Goal: Find specific page/section: Find specific page/section

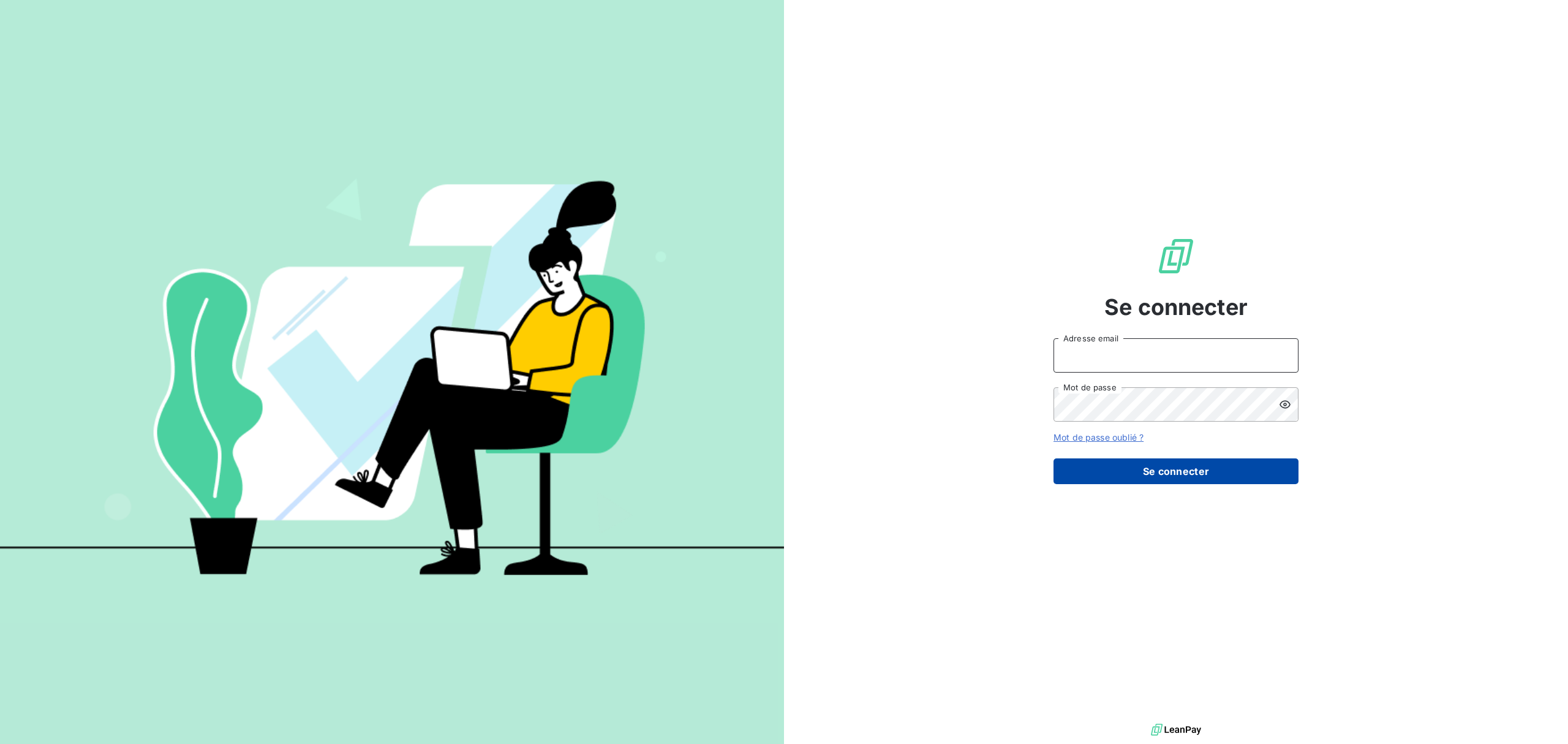
type input "info.ajaccio@ecodia.net"
click at [1163, 474] on button "Se connecter" at bounding box center [1176, 471] width 245 height 26
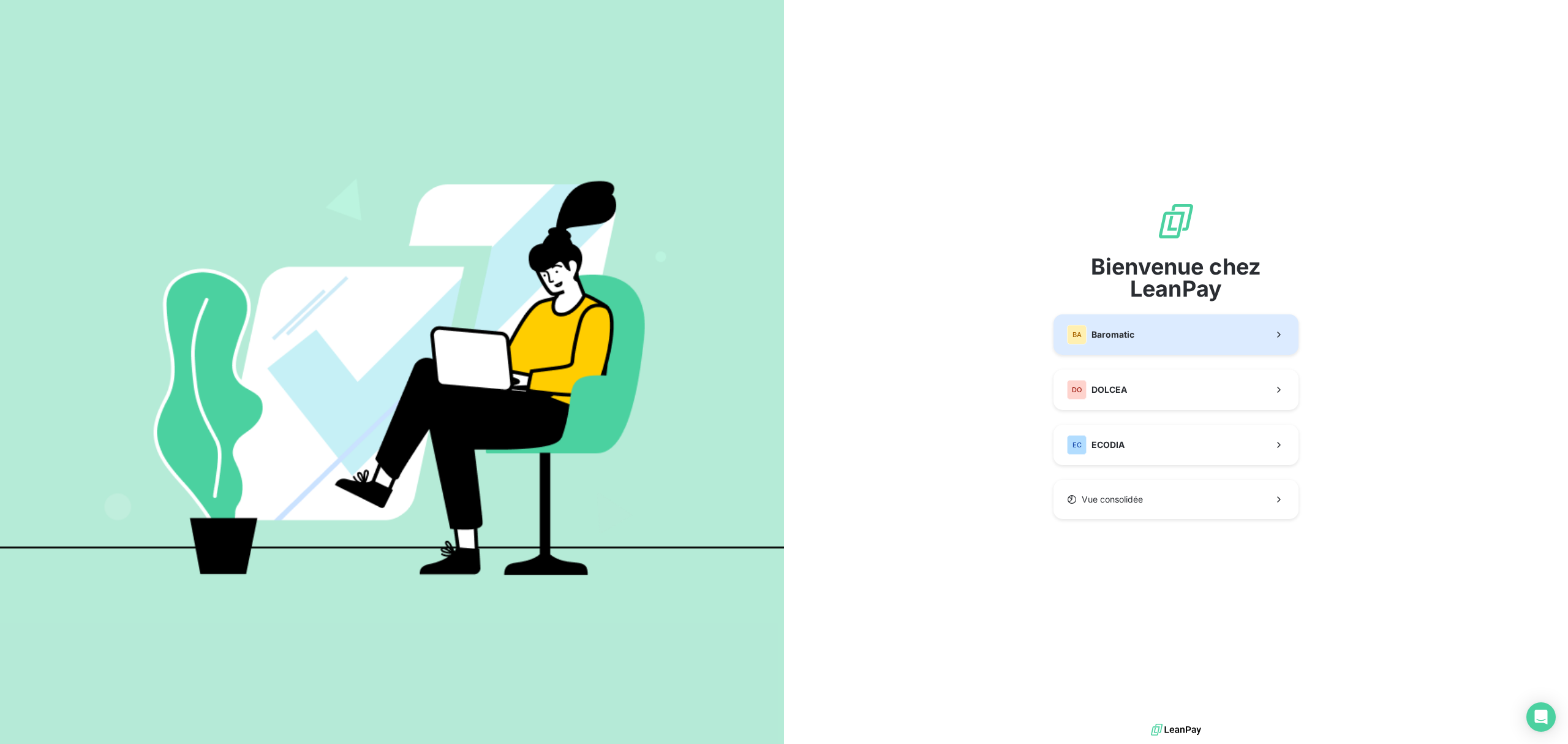
click at [1131, 339] on span "Baromatic" at bounding box center [1112, 335] width 43 height 12
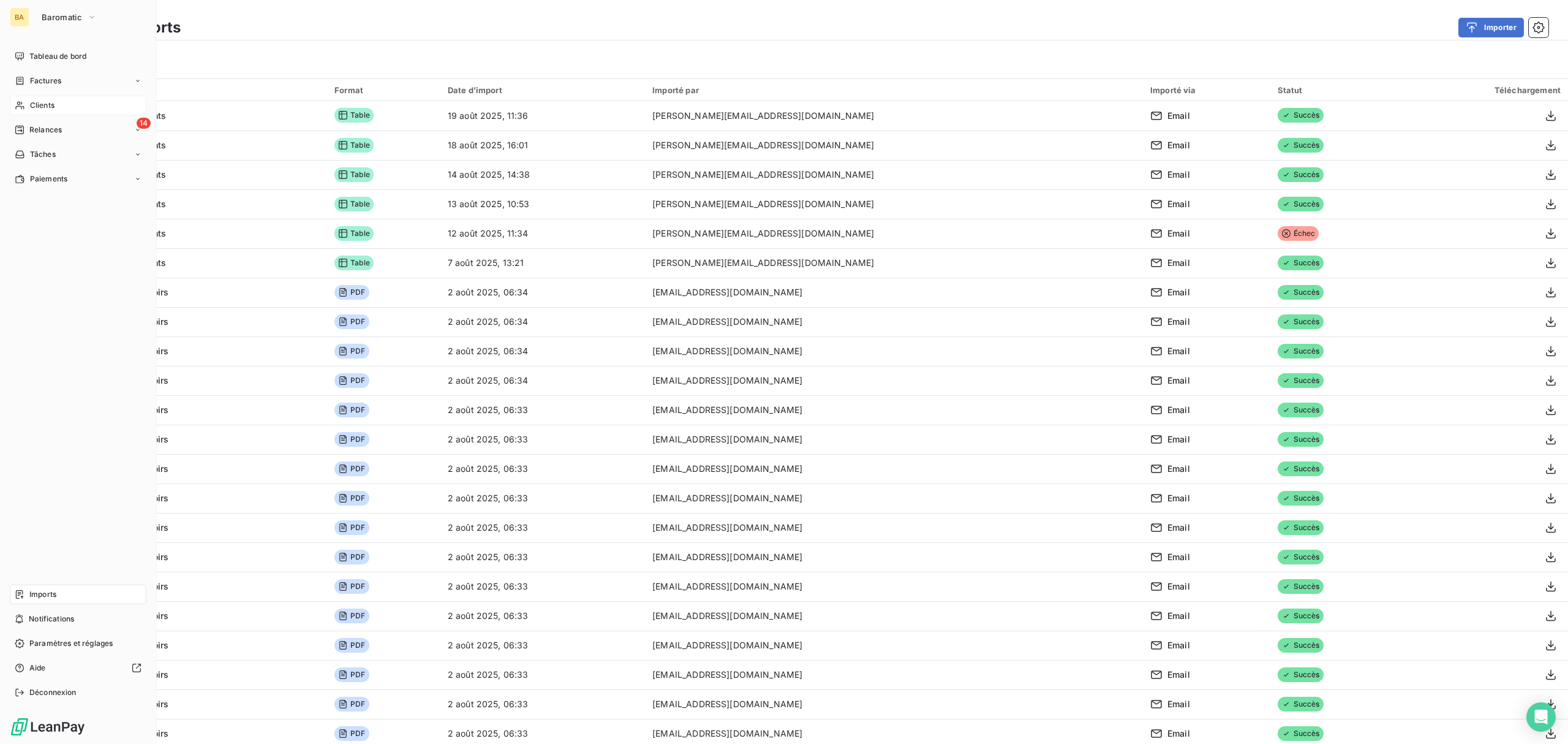
click at [59, 101] on div "Clients" at bounding box center [78, 105] width 136 height 20
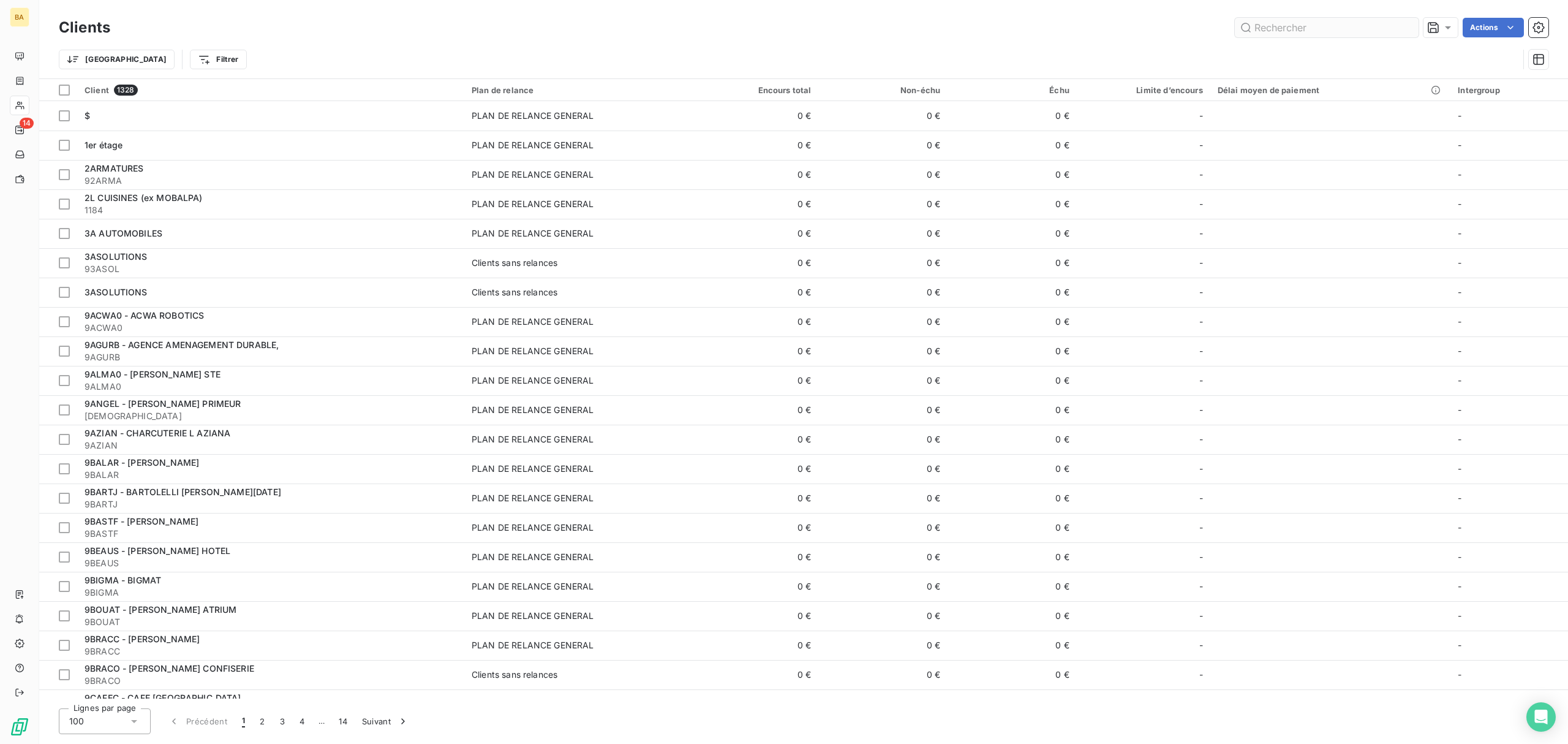
click at [1272, 31] on input "text" at bounding box center [1327, 27] width 184 height 20
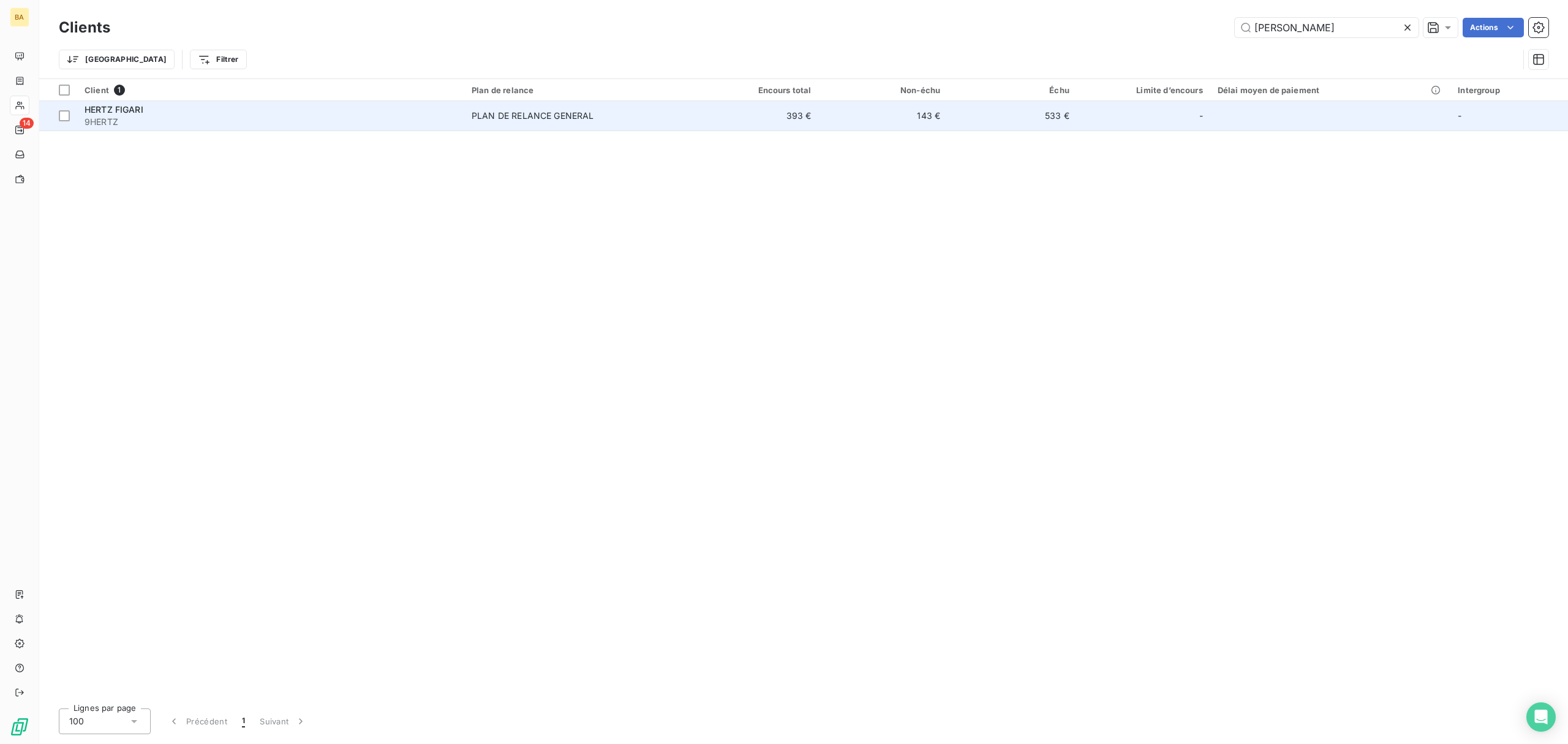
type input "hert"
click at [676, 129] on td "PLAN DE RELANCE GENERAL" at bounding box center [577, 115] width 225 height 29
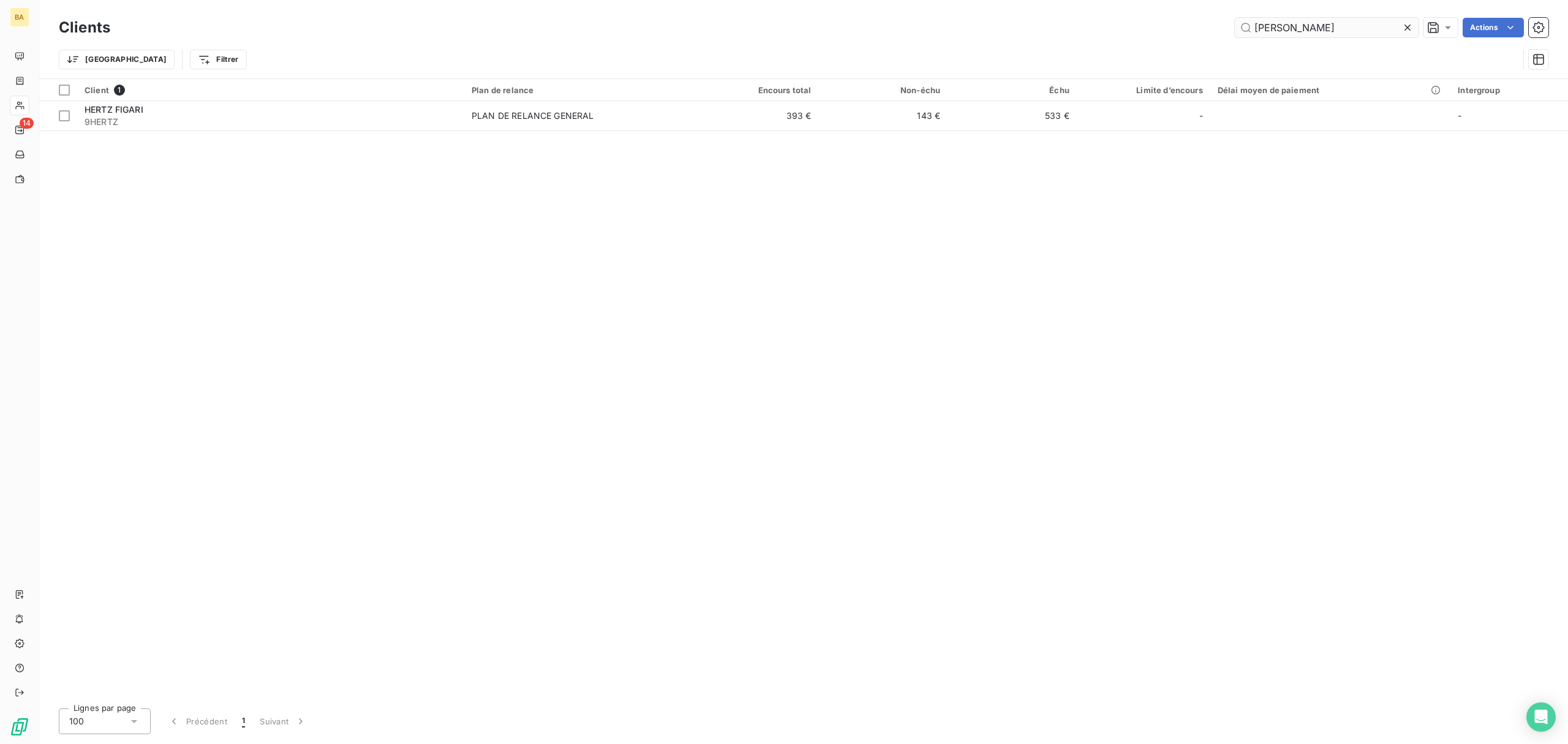
click at [1282, 29] on input "hert" at bounding box center [1327, 27] width 184 height 20
click at [1276, 29] on input "europcar" at bounding box center [1327, 27] width 184 height 20
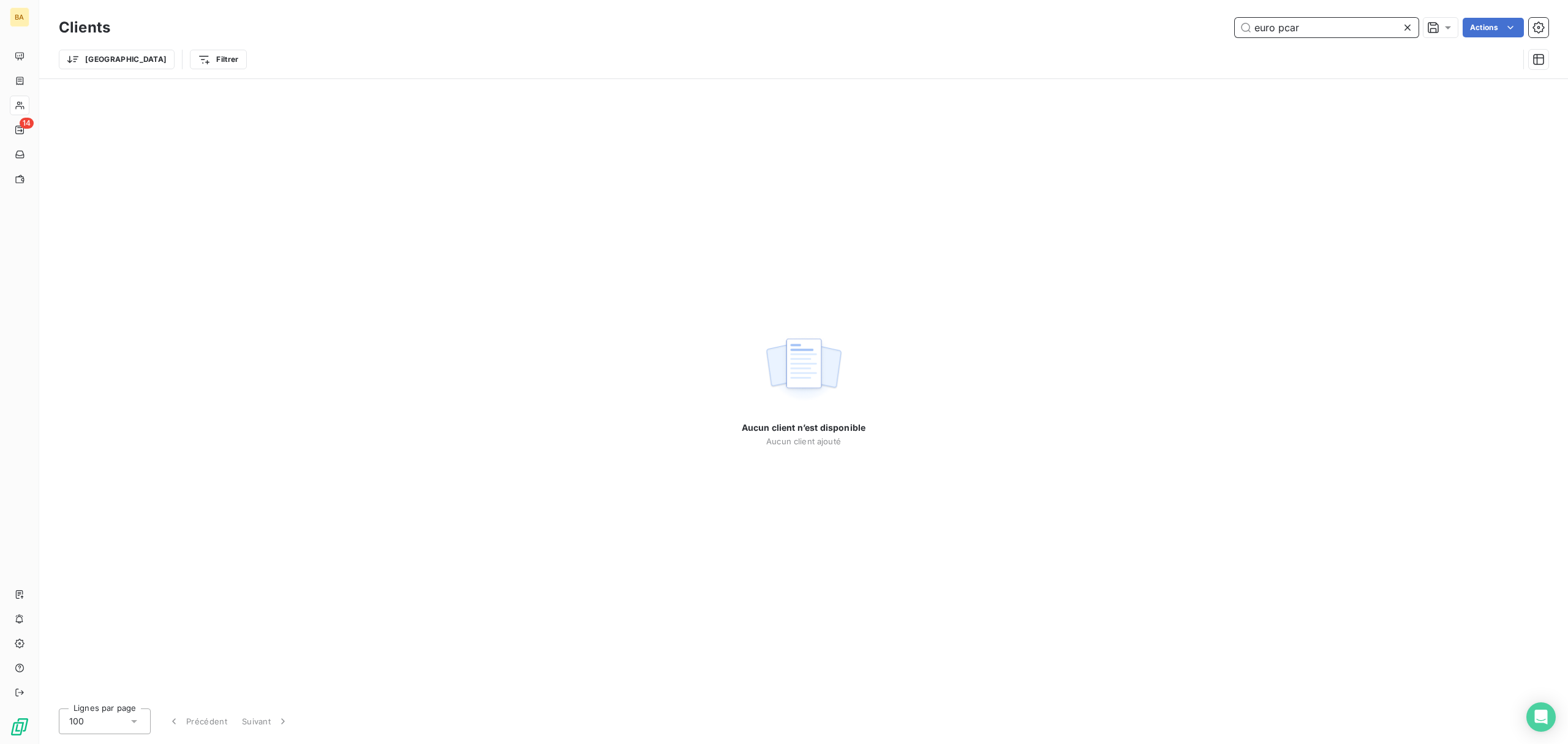
click at [1302, 29] on input "euro pcar" at bounding box center [1327, 27] width 184 height 20
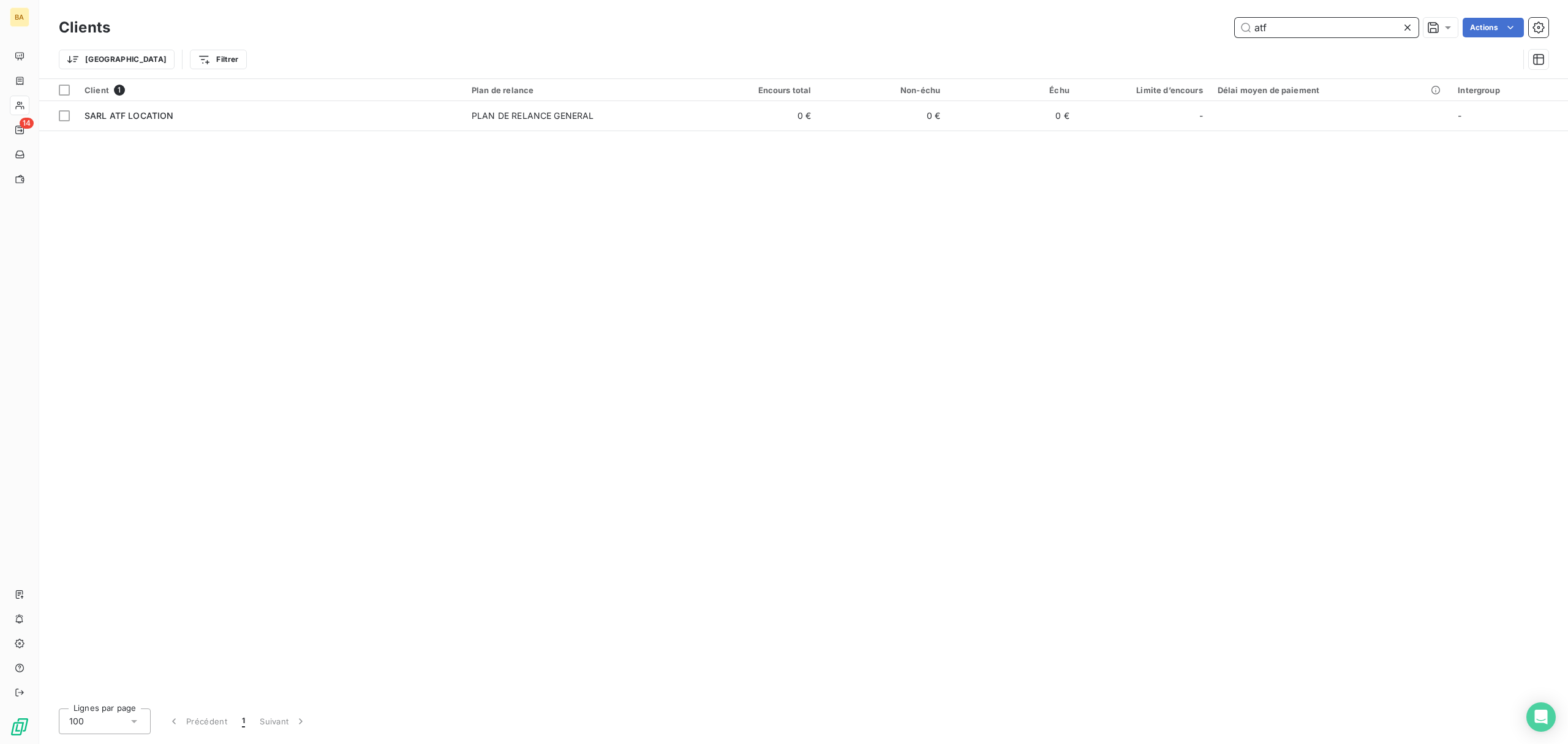
type input "atf"
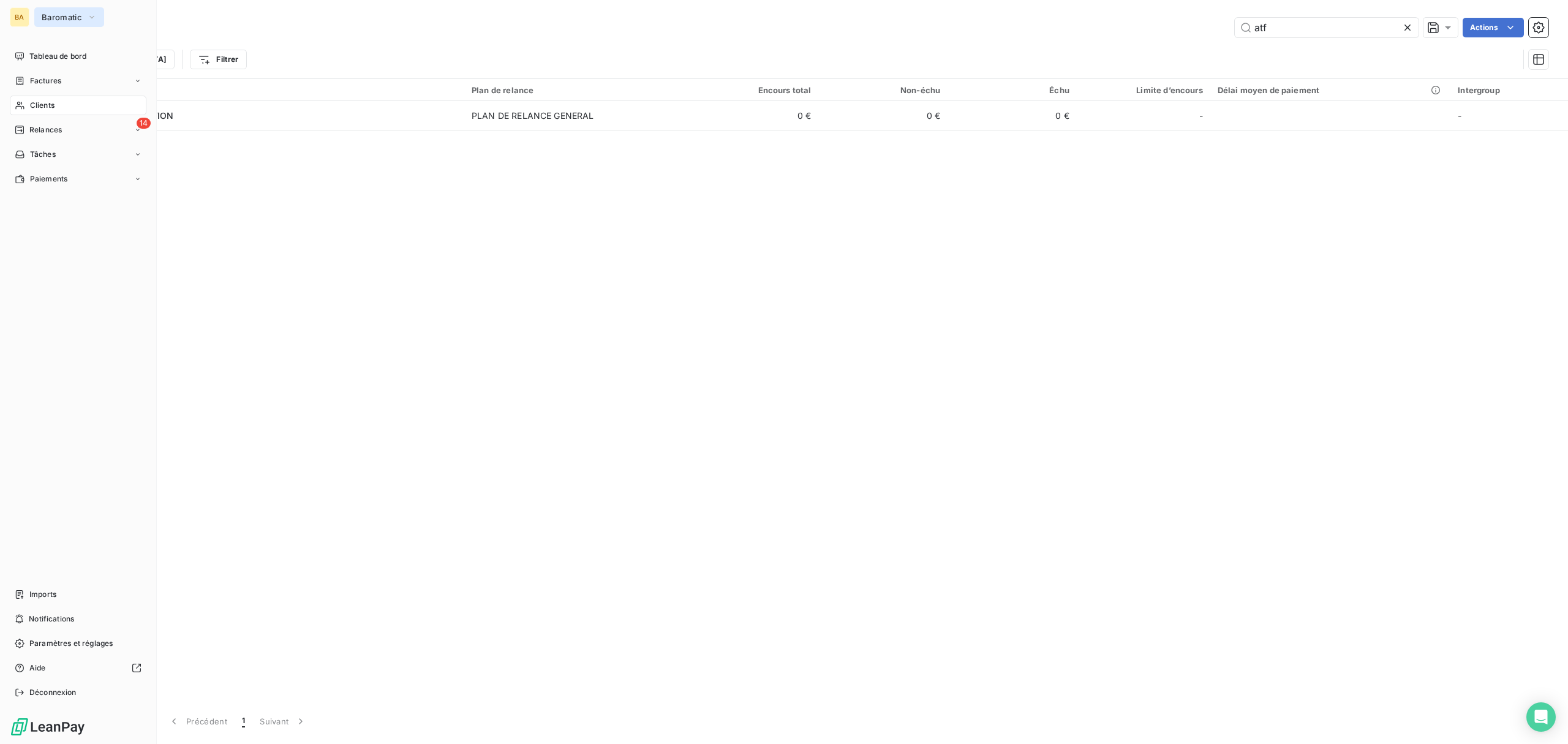
click at [38, 17] on button "Baromatic" at bounding box center [69, 17] width 69 height 20
click at [120, 133] on span "ECODIA" at bounding box center [112, 138] width 108 height 12
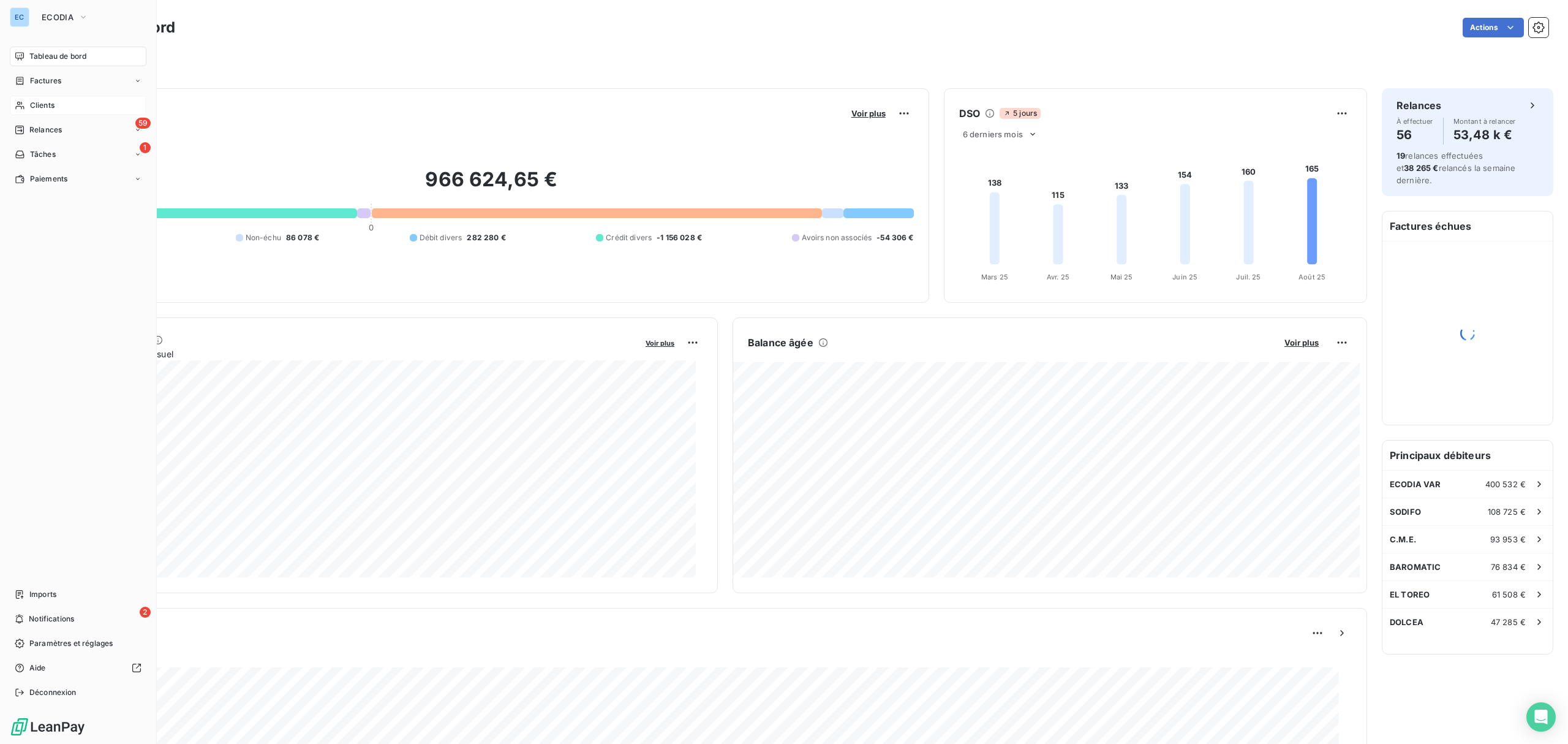
click at [25, 104] on div "Clients" at bounding box center [78, 105] width 136 height 20
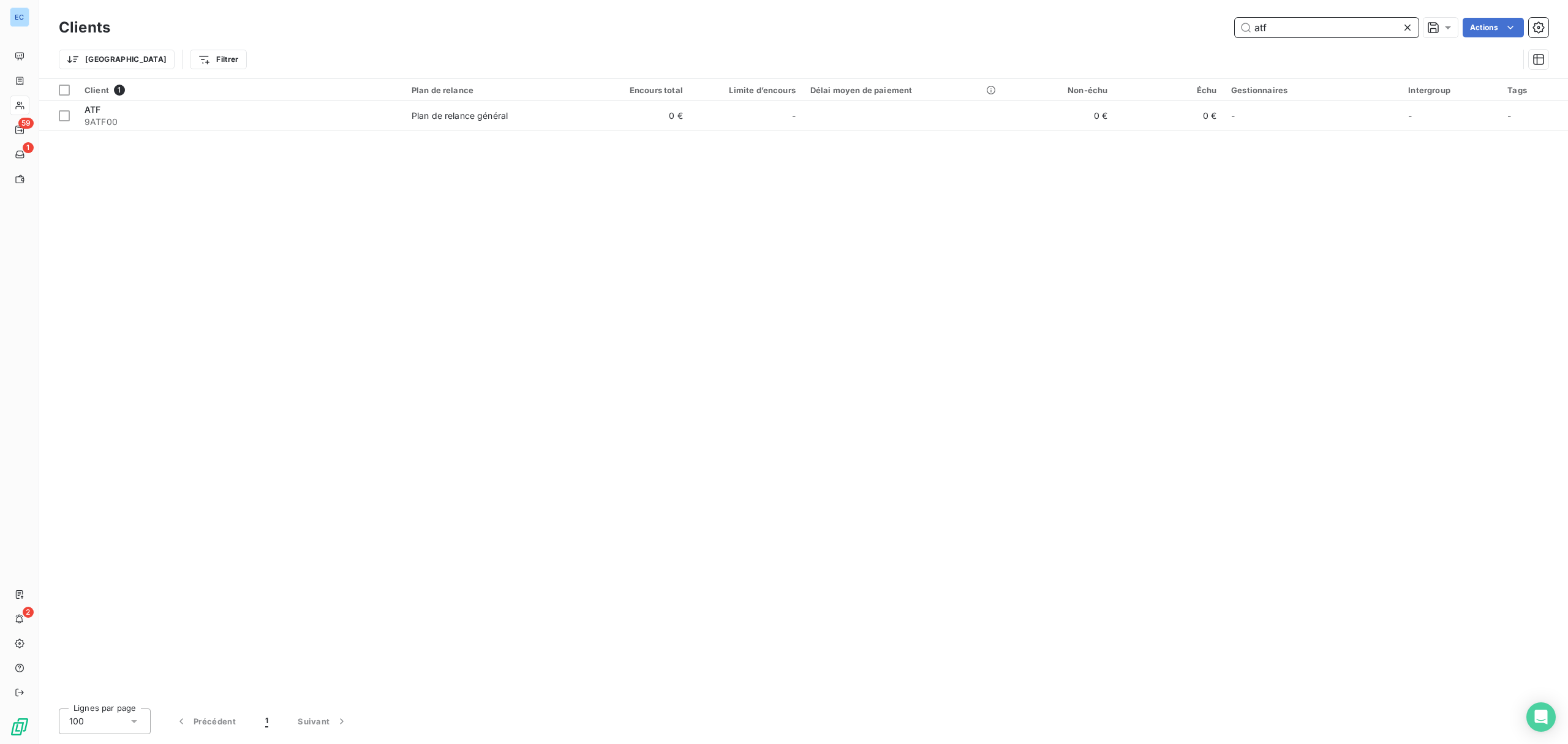
click at [1276, 31] on input "atf" at bounding box center [1327, 27] width 184 height 20
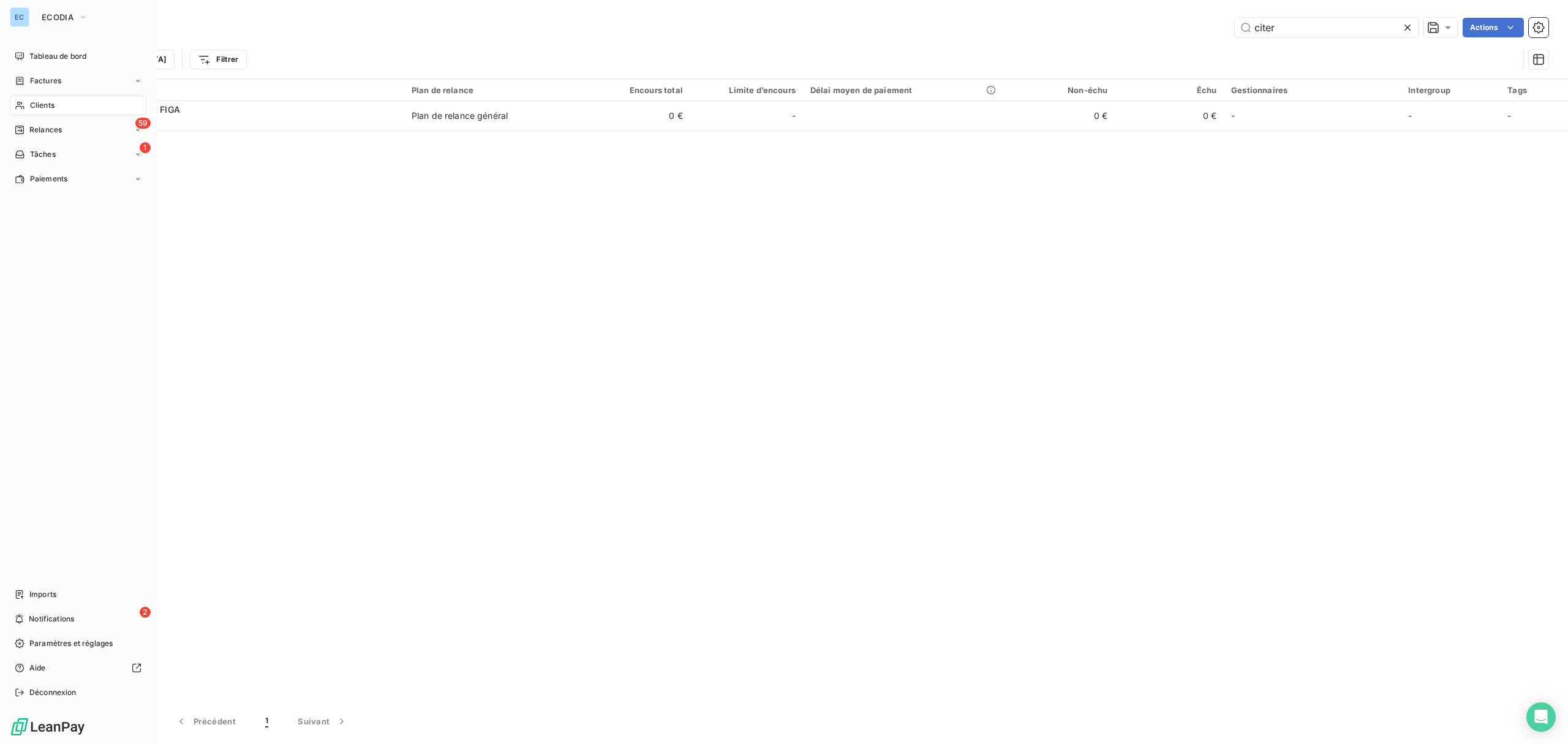
click at [0, 12] on div "EC ECODIA Tableau de bord Factures Clients 59 Relances 1 Tâches Paiements Impor…" at bounding box center [78, 372] width 157 height 744
click at [30, 20] on div "EC ECODIA" at bounding box center [78, 17] width 136 height 20
click at [72, 17] on span "ECODIA" at bounding box center [57, 17] width 32 height 10
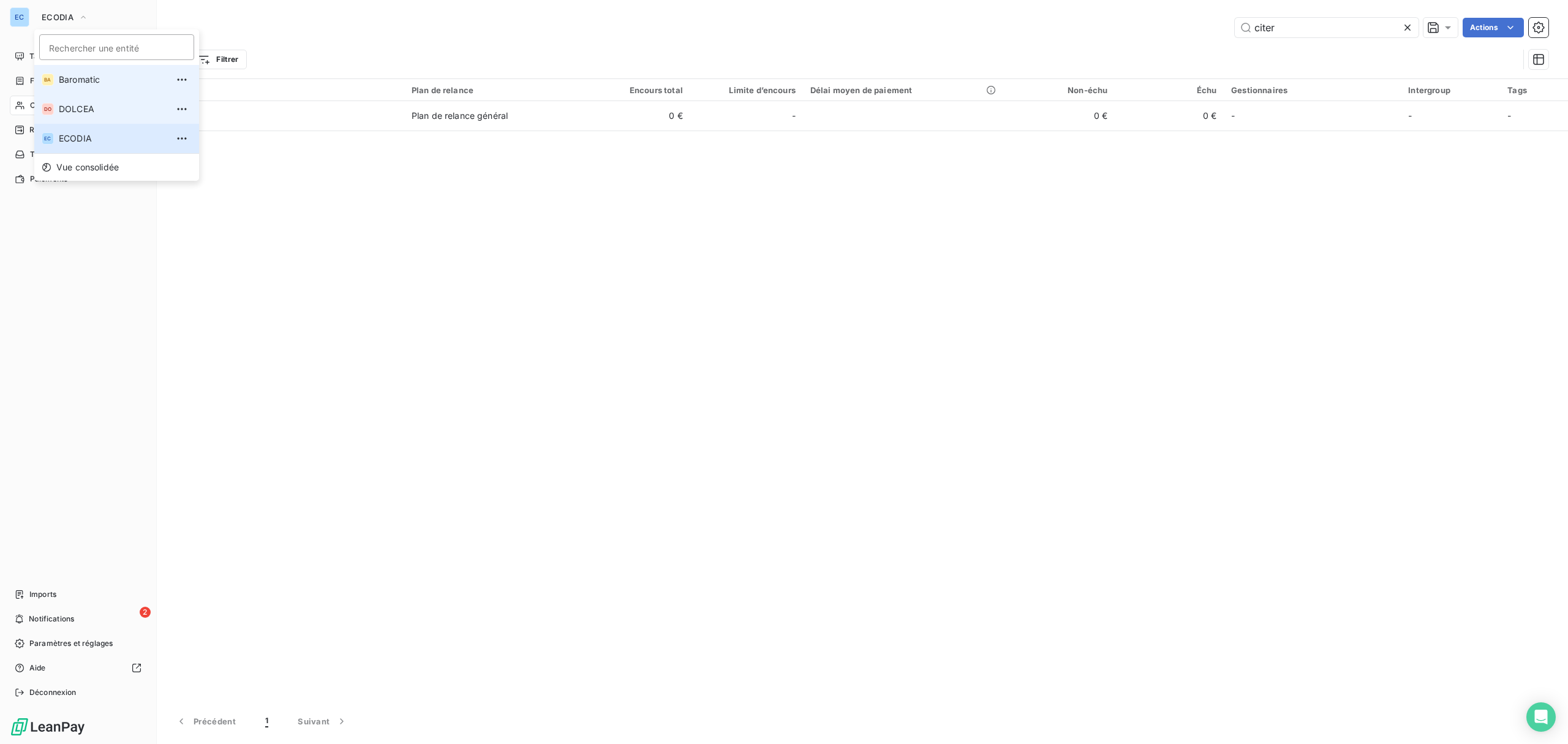
click at [96, 75] on span "Baromatic" at bounding box center [112, 80] width 108 height 12
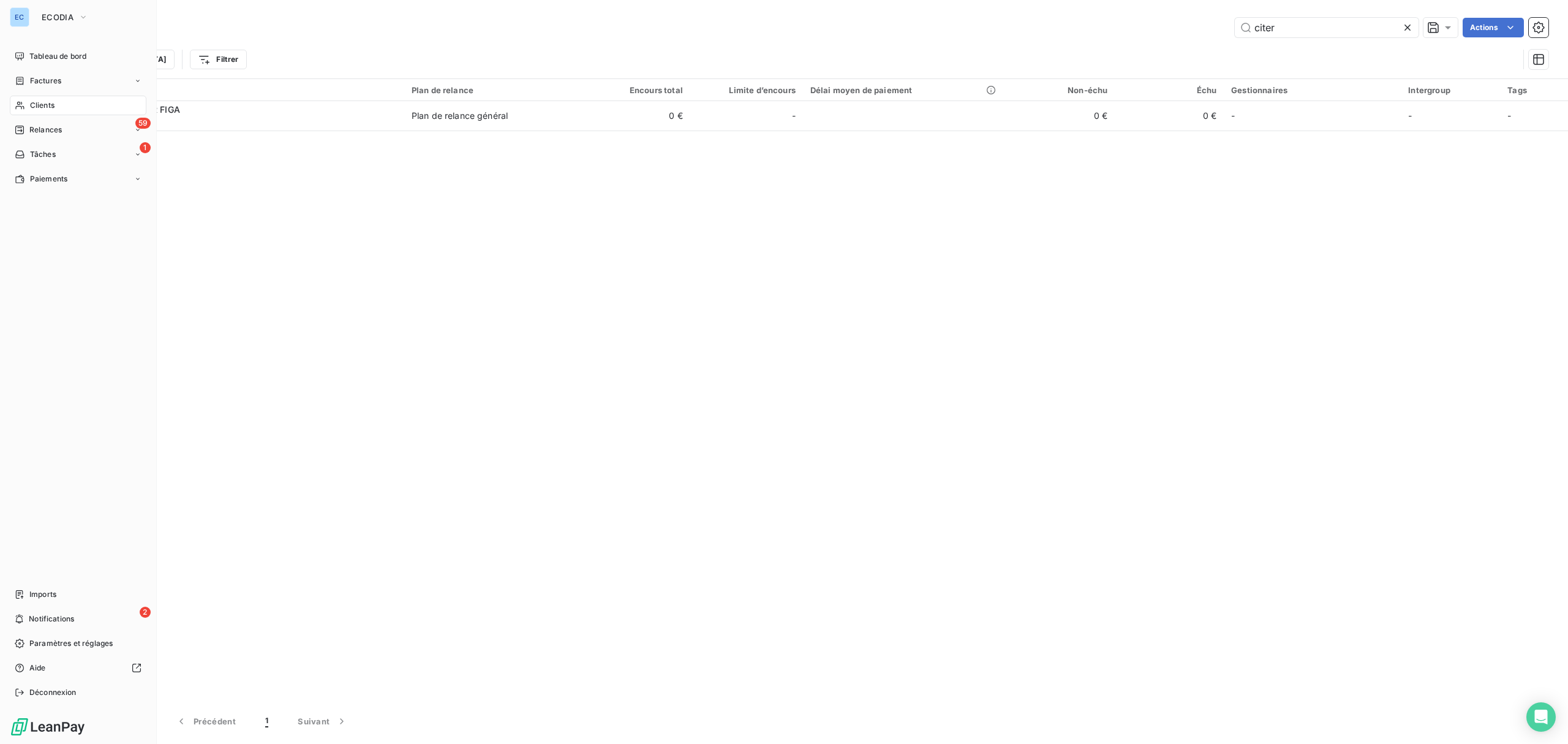
type input "atf"
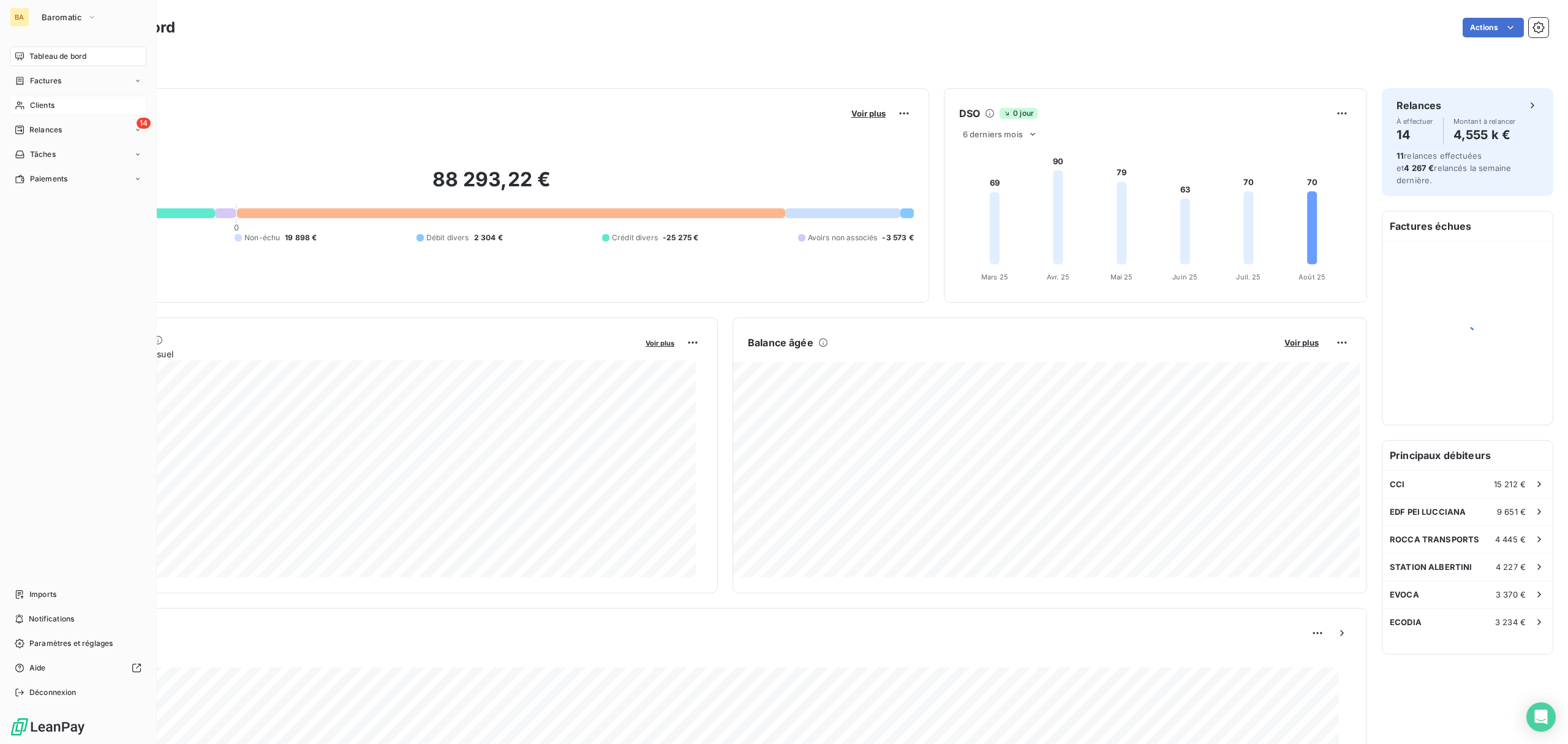
click at [34, 102] on span "Clients" at bounding box center [42, 106] width 25 height 11
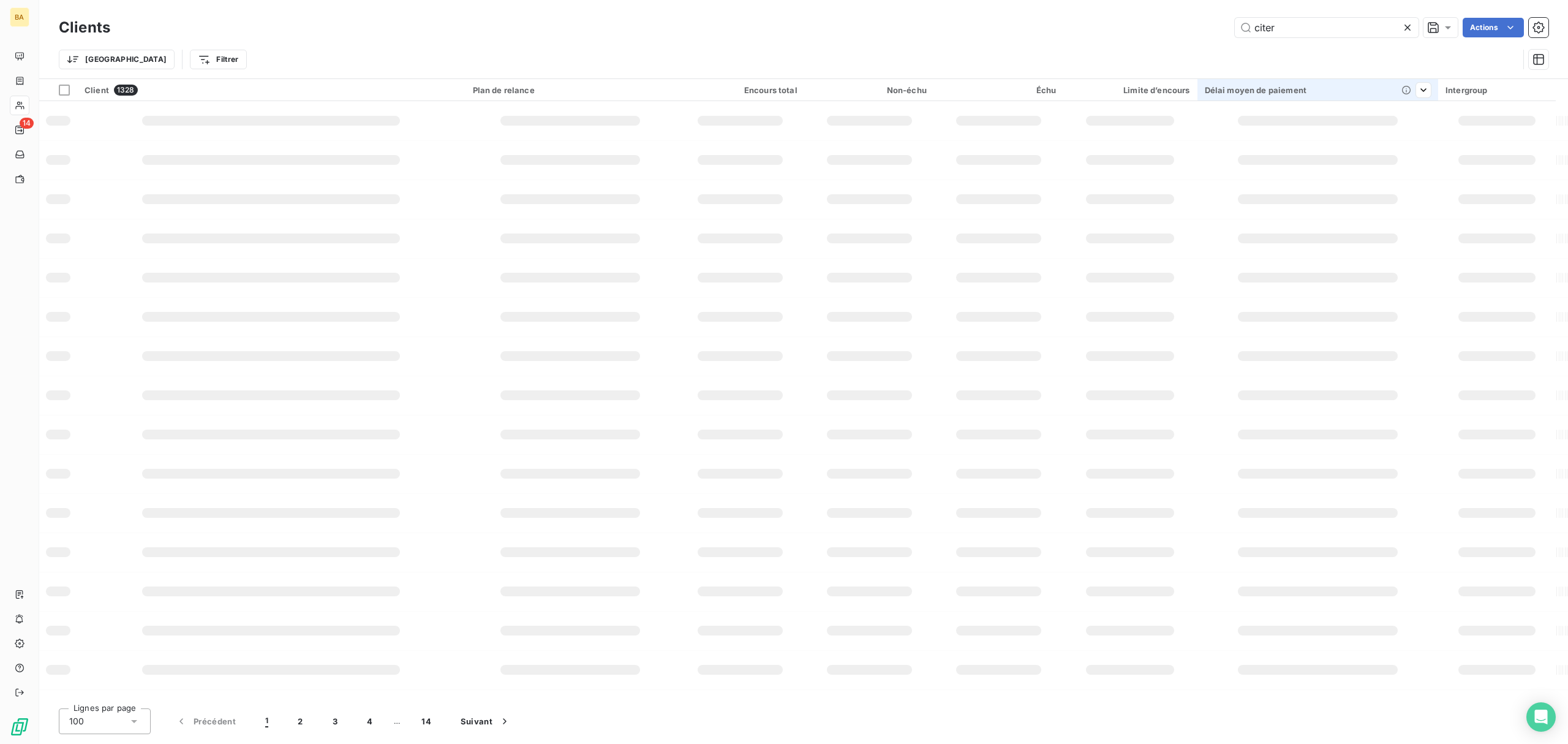
type input "citer"
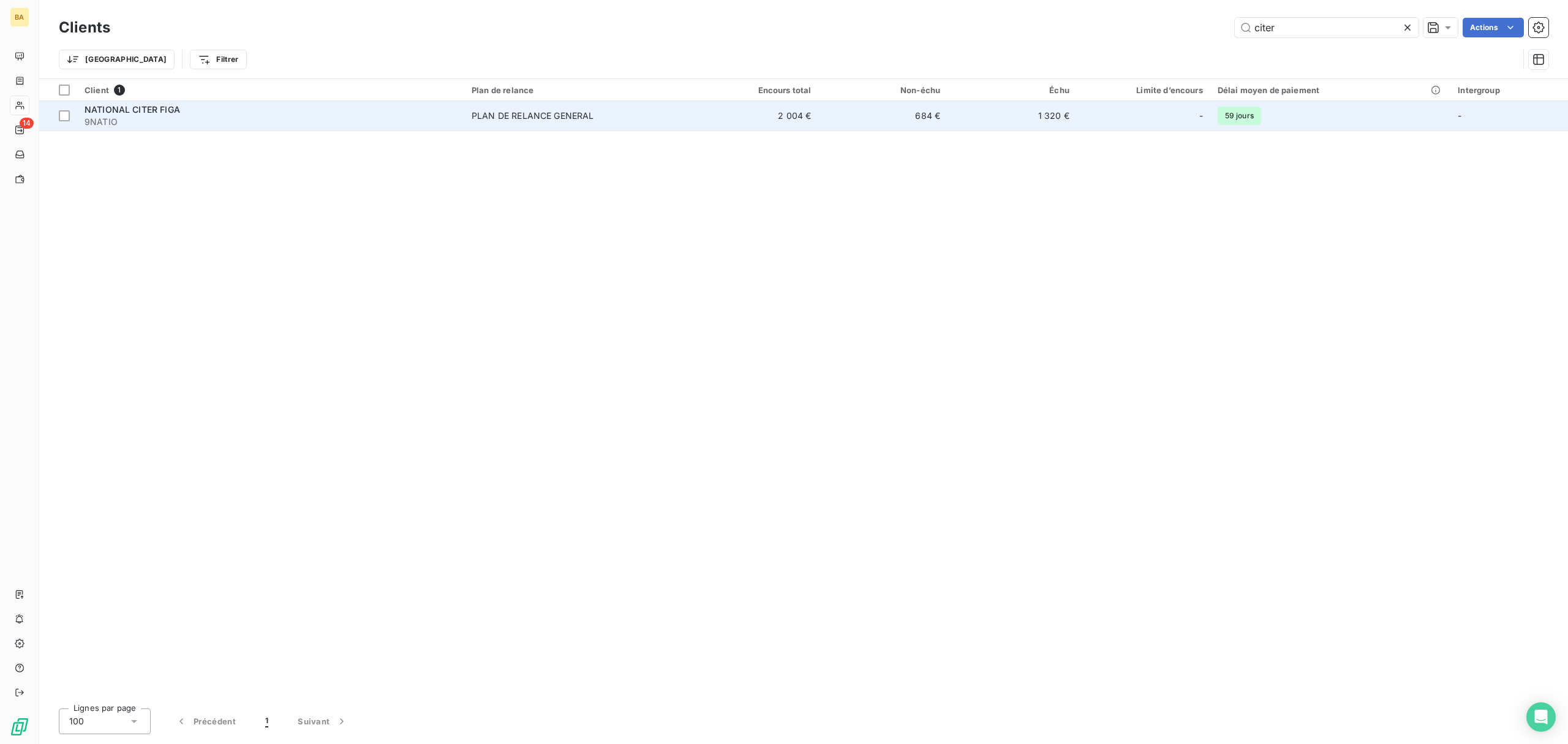
click at [780, 114] on td "2 004 €" at bounding box center [754, 115] width 129 height 29
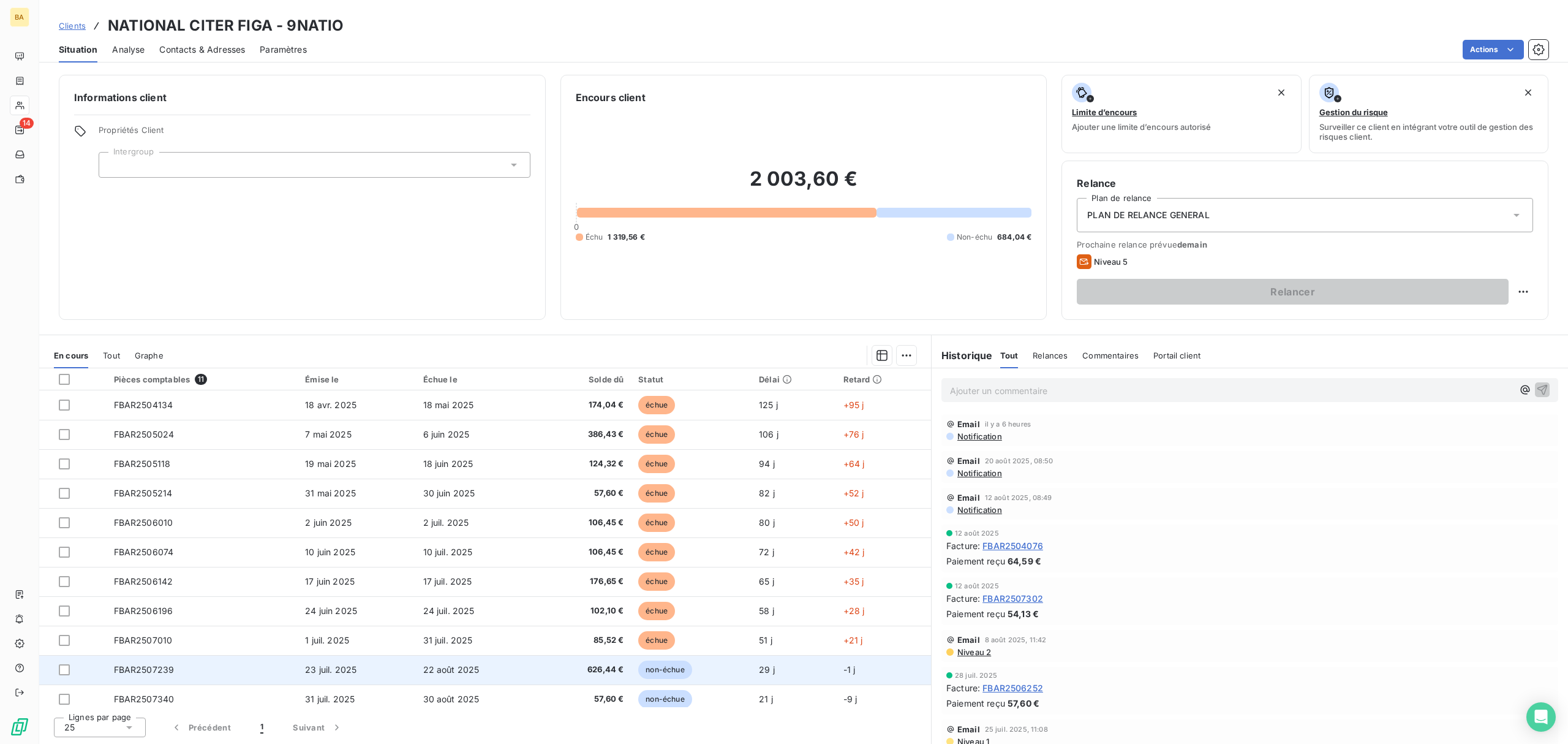
scroll to position [7, 0]
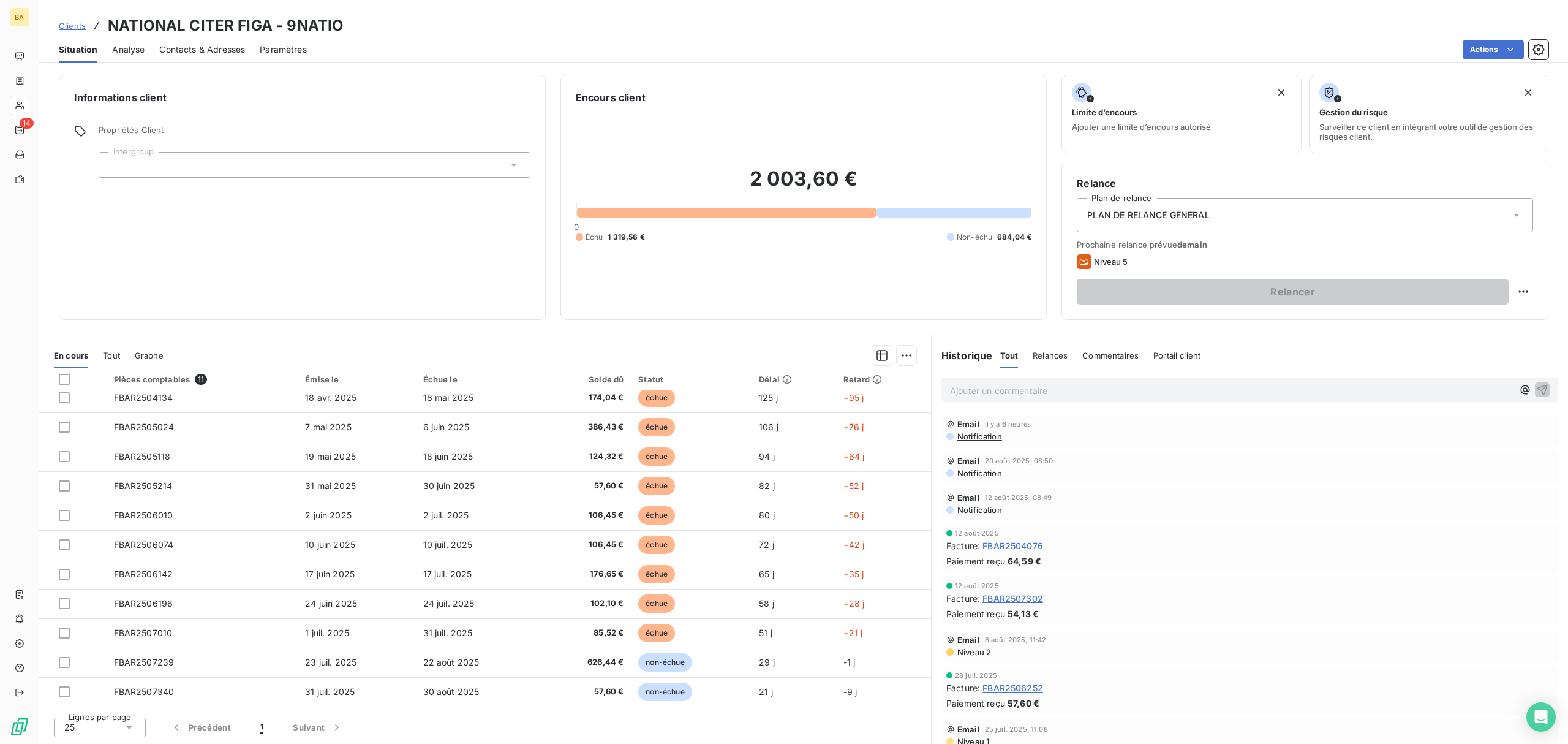
click at [221, 52] on span "Contacts & Adresses" at bounding box center [202, 50] width 86 height 12
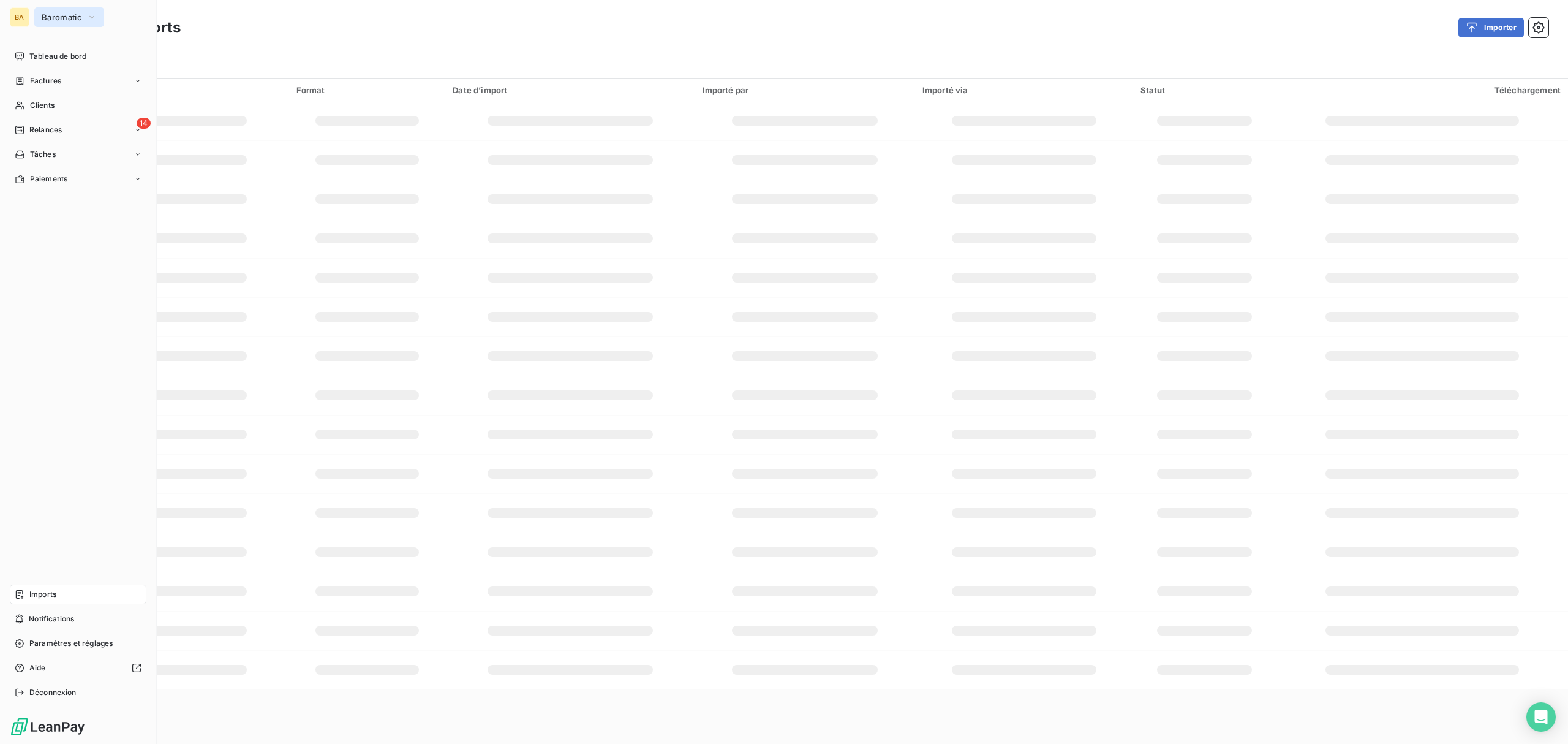
click at [57, 14] on span "Baromatic" at bounding box center [61, 17] width 40 height 10
click at [82, 144] on li "EC ECODIA" at bounding box center [116, 138] width 165 height 29
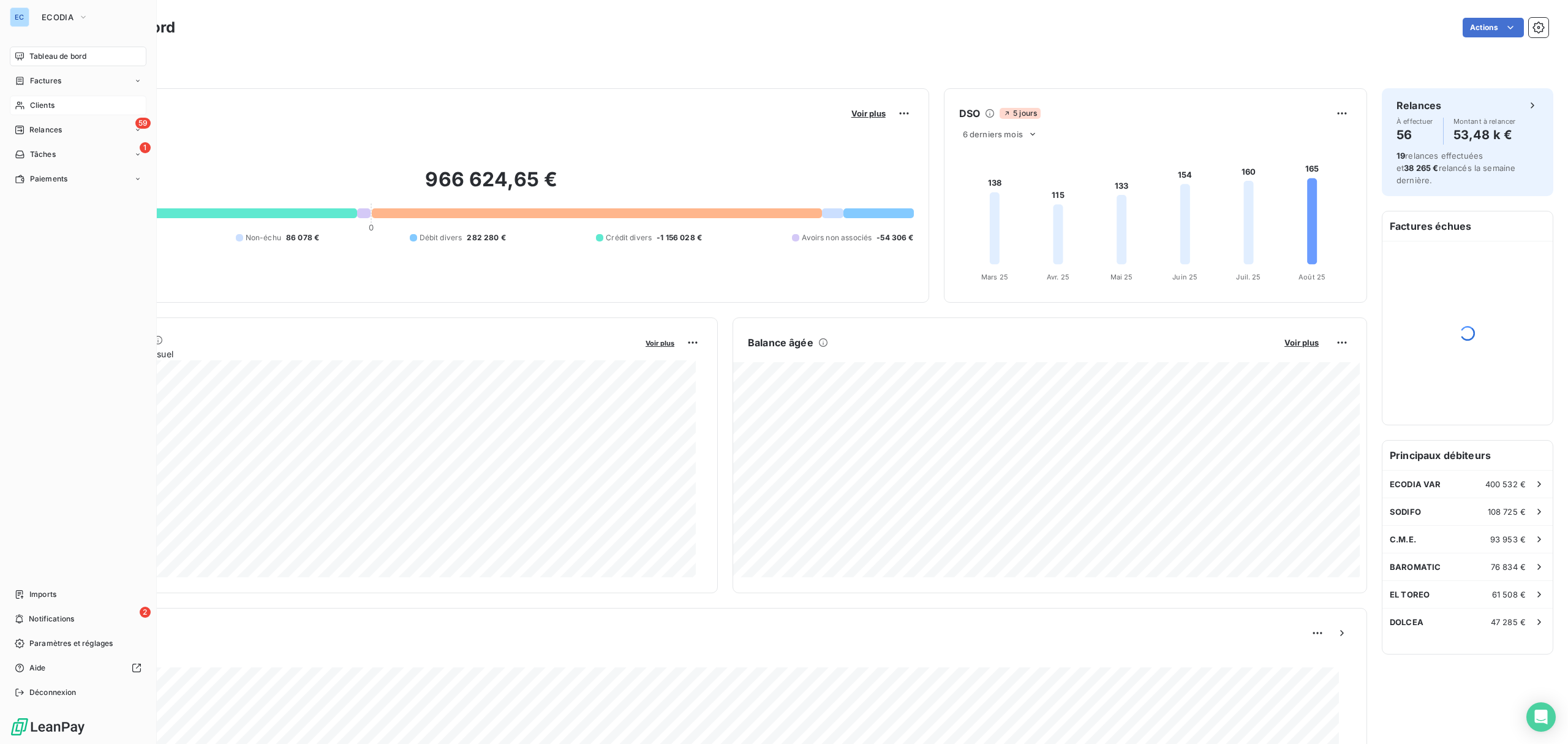
click at [67, 104] on div "Clients" at bounding box center [78, 105] width 136 height 20
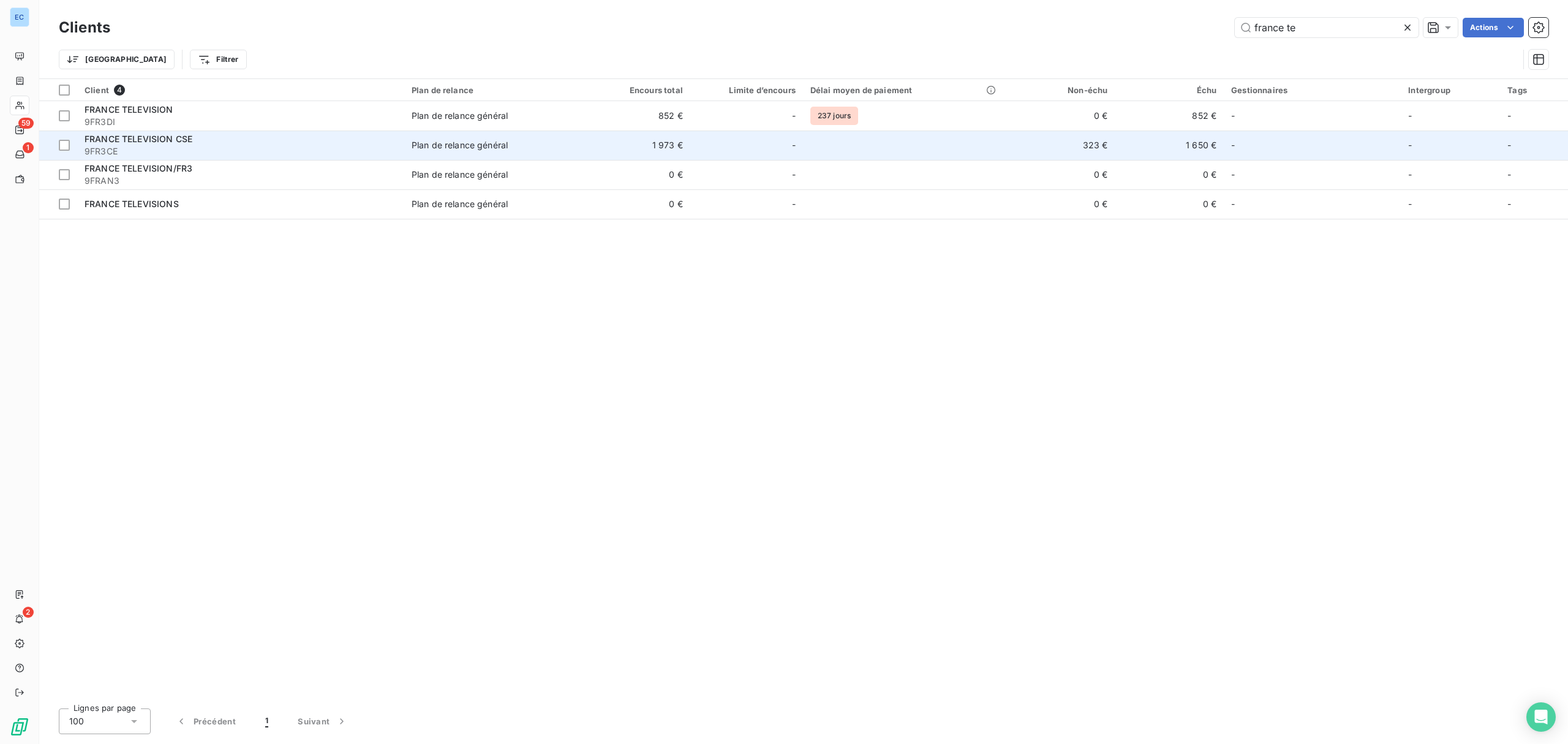
type input "france te"
click at [507, 143] on div "Plan de relance général" at bounding box center [459, 145] width 96 height 12
